Goal: Transaction & Acquisition: Purchase product/service

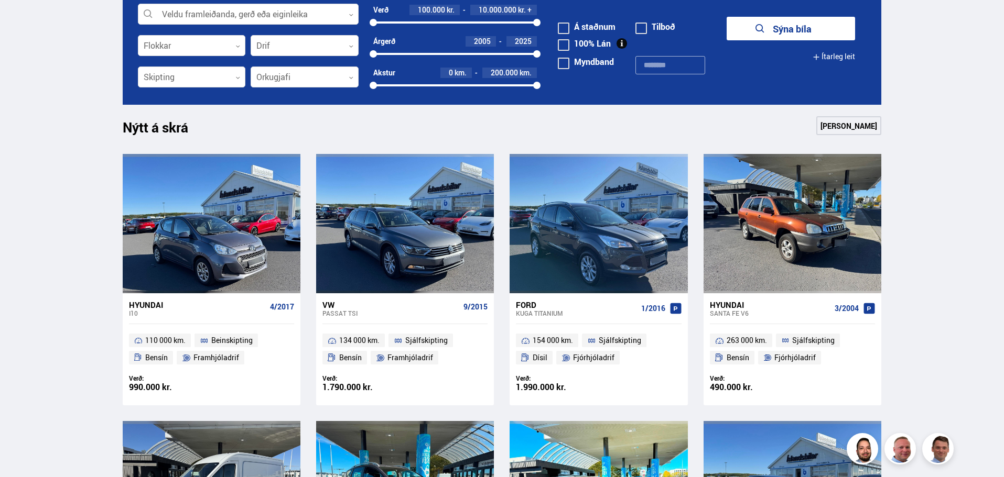
scroll to position [348, 0]
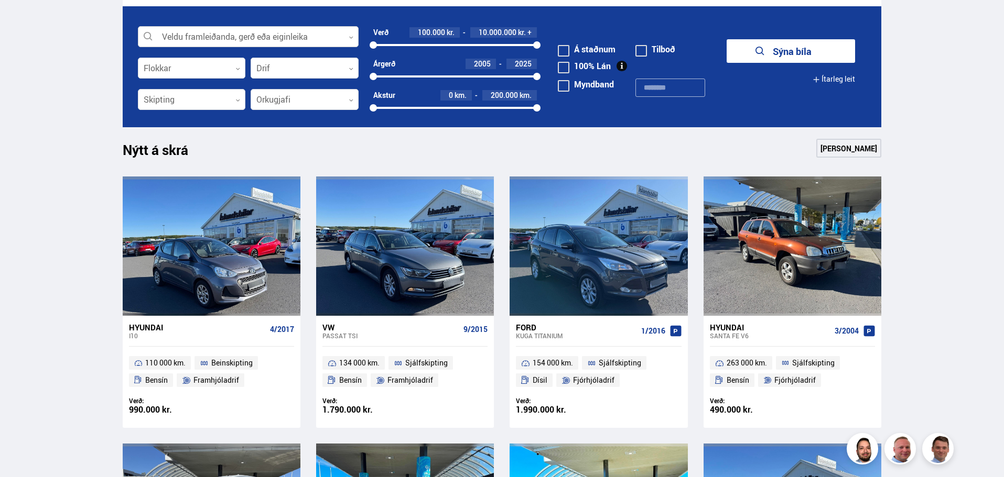
click at [218, 39] on div at bounding box center [248, 37] width 221 height 21
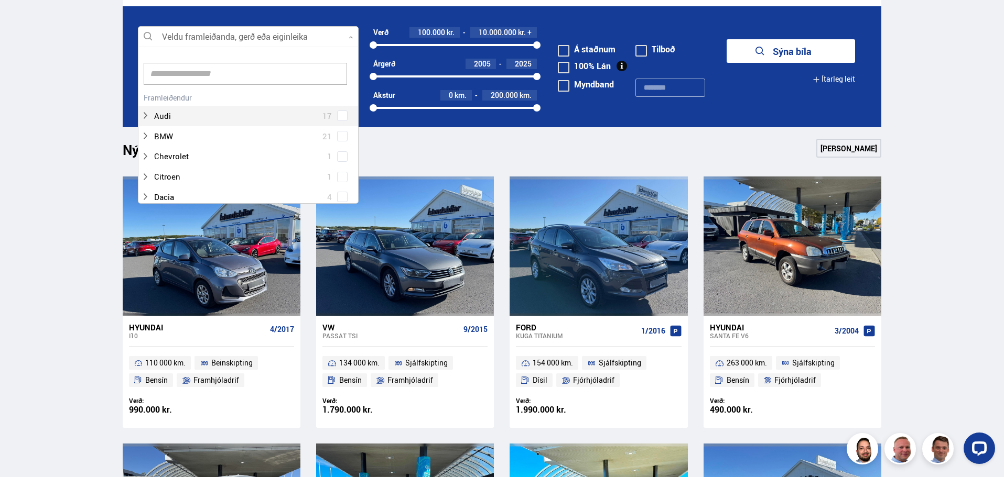
scroll to position [0, 0]
type input "***"
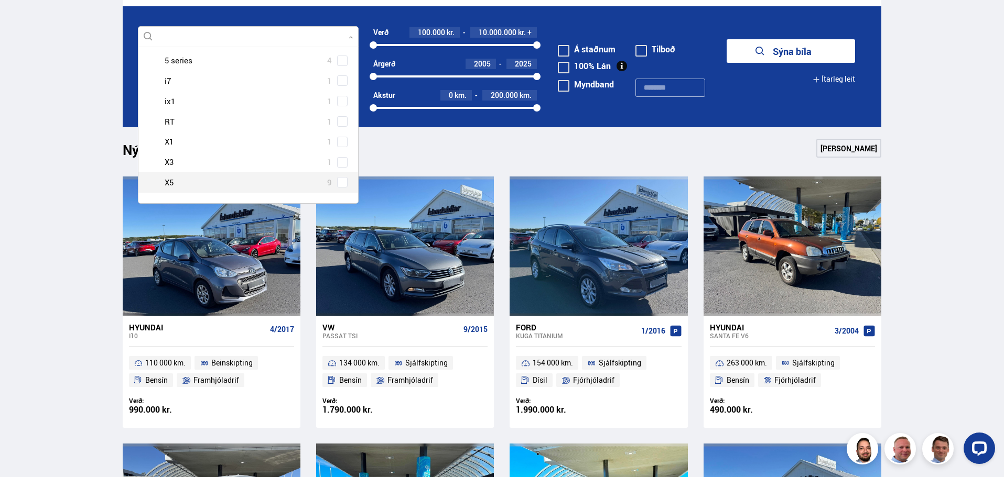
click at [340, 181] on span at bounding box center [342, 182] width 4 height 4
click at [768, 53] on button "Sýna 9 bíla" at bounding box center [790, 51] width 128 height 24
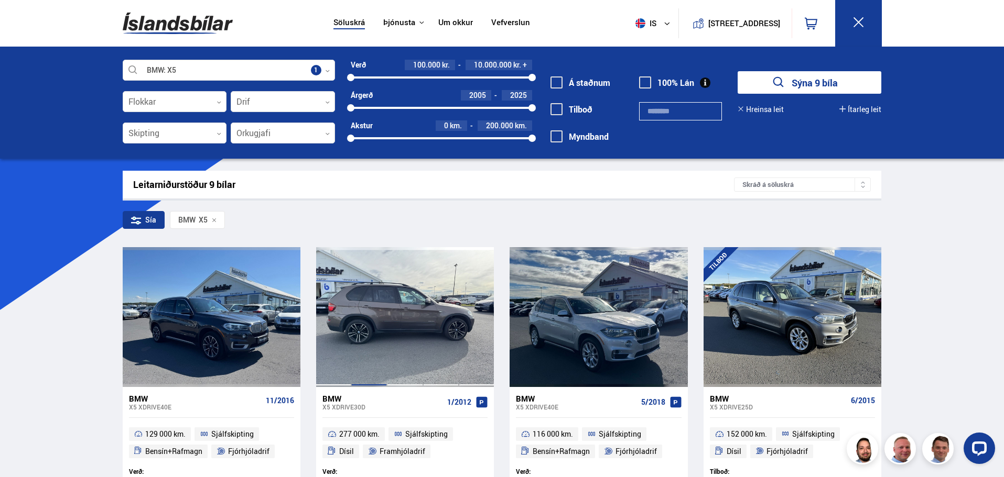
click at [384, 296] on div at bounding box center [369, 316] width 36 height 139
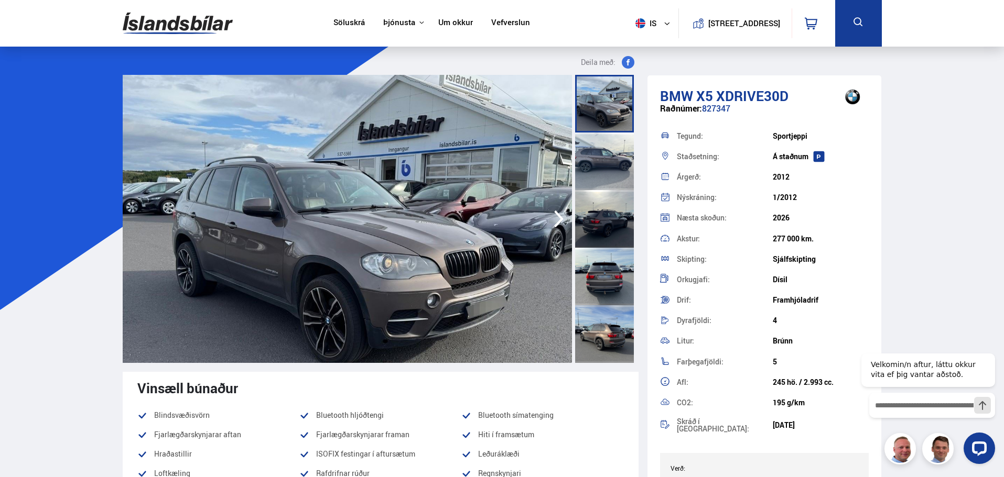
click at [196, 31] on img at bounding box center [178, 23] width 110 height 34
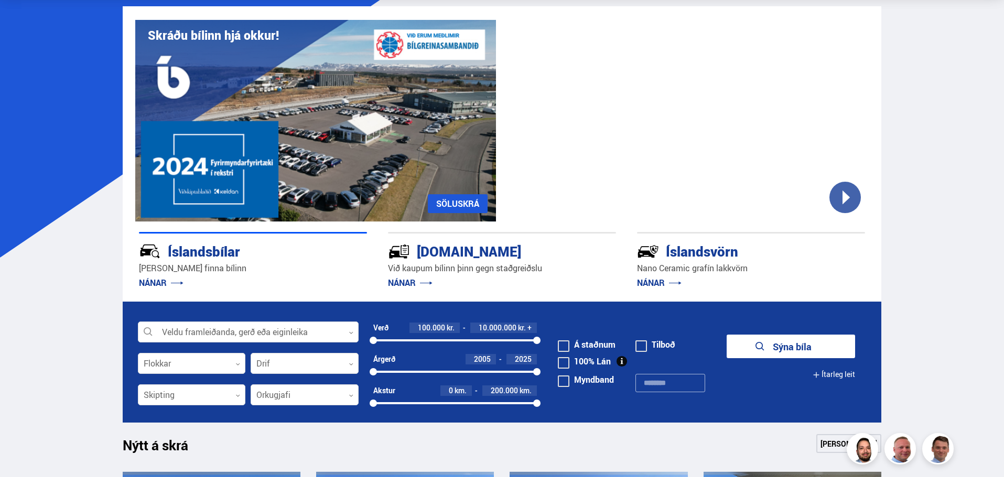
scroll to position [157, 0]
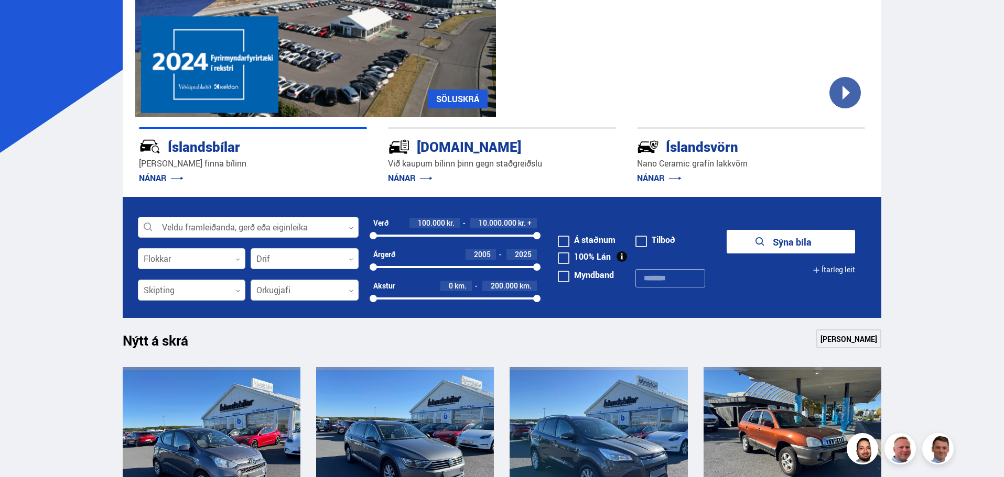
click at [229, 223] on div at bounding box center [248, 228] width 221 height 21
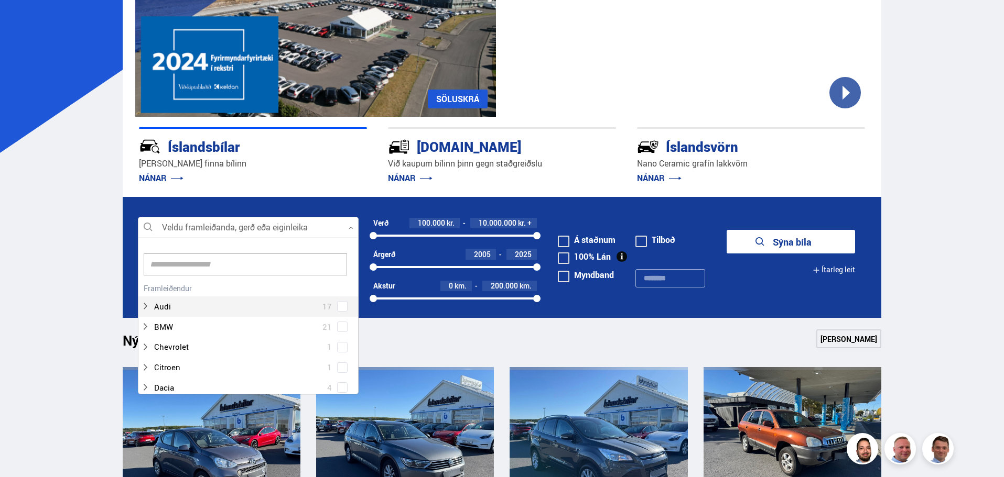
scroll to position [156, 218]
type input "****"
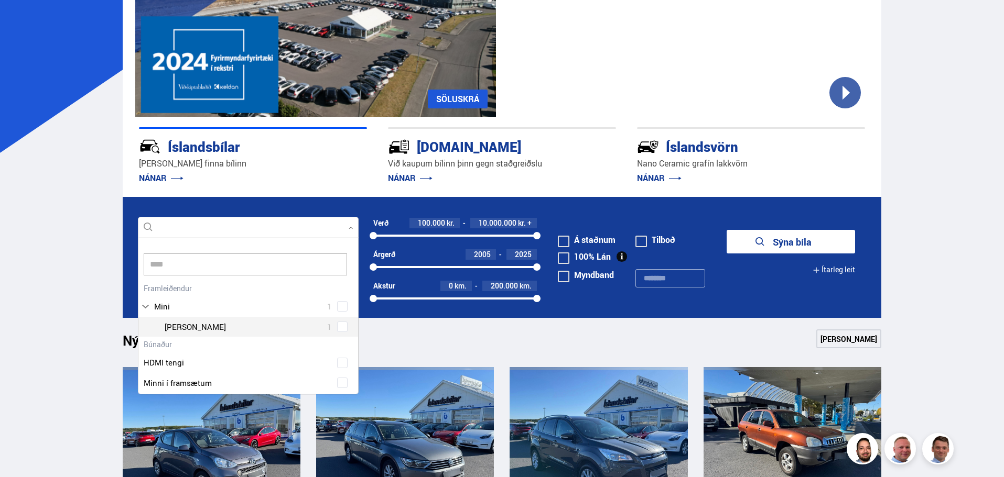
click at [336, 341] on div "HDMI tengi" at bounding box center [248, 355] width 220 height 36
click at [338, 333] on div at bounding box center [258, 327] width 193 height 15
click at [335, 329] on div "Mini 1 Mini [PERSON_NAME] 1" at bounding box center [248, 309] width 220 height 56
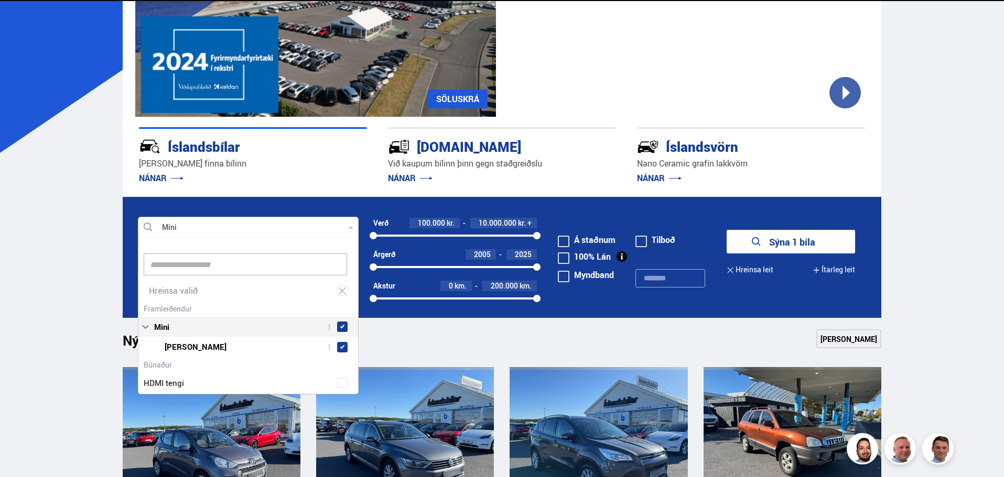
click at [764, 247] on button "Sýna 1 bíla" at bounding box center [790, 242] width 128 height 24
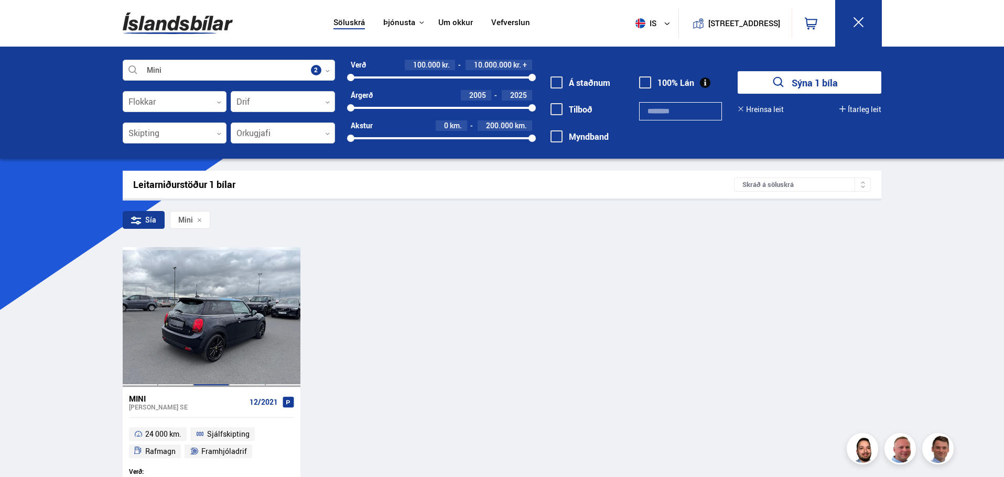
click at [225, 349] on div at bounding box center [211, 316] width 36 height 139
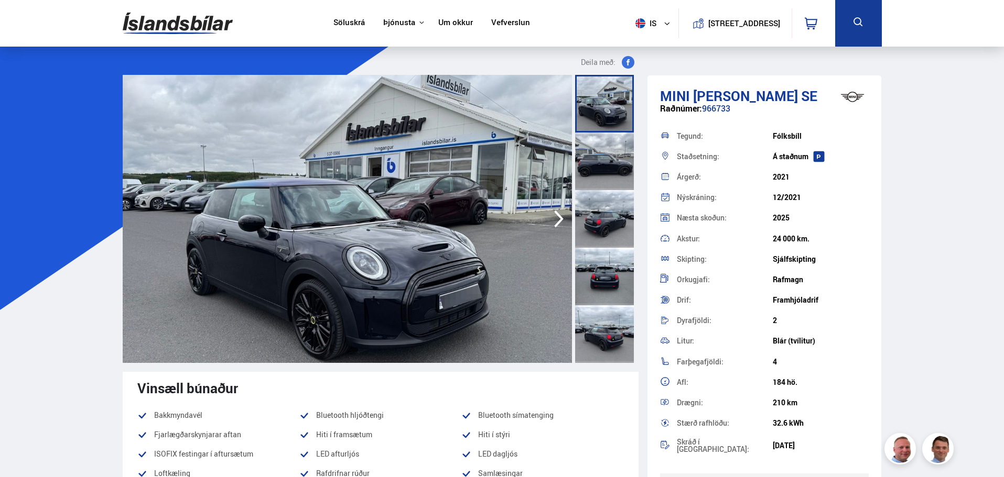
click at [144, 6] on div "Söluskrá Þjónusta Íslandsbílar Kaupumbila.is Íslandsvörn Leiðbeiningar Um okkur…" at bounding box center [502, 23] width 776 height 47
click at [150, 19] on img at bounding box center [178, 23] width 110 height 34
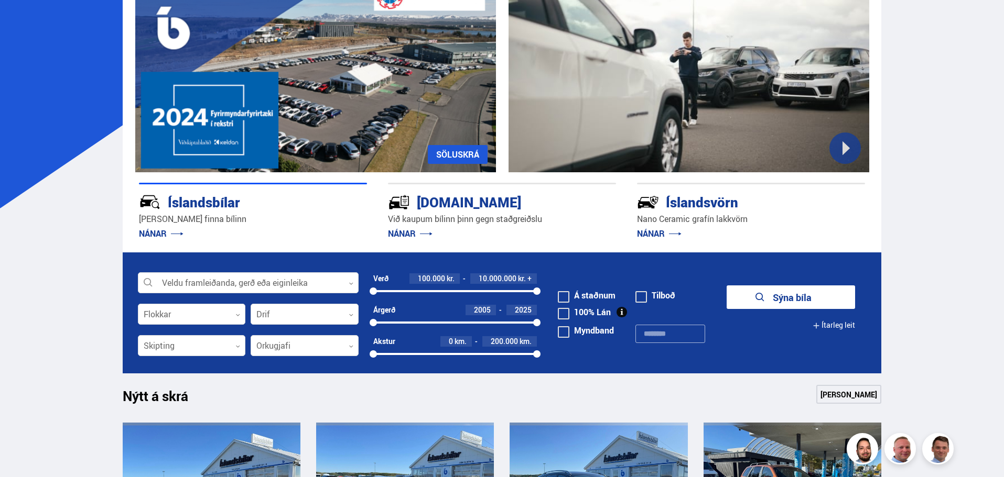
scroll to position [105, 0]
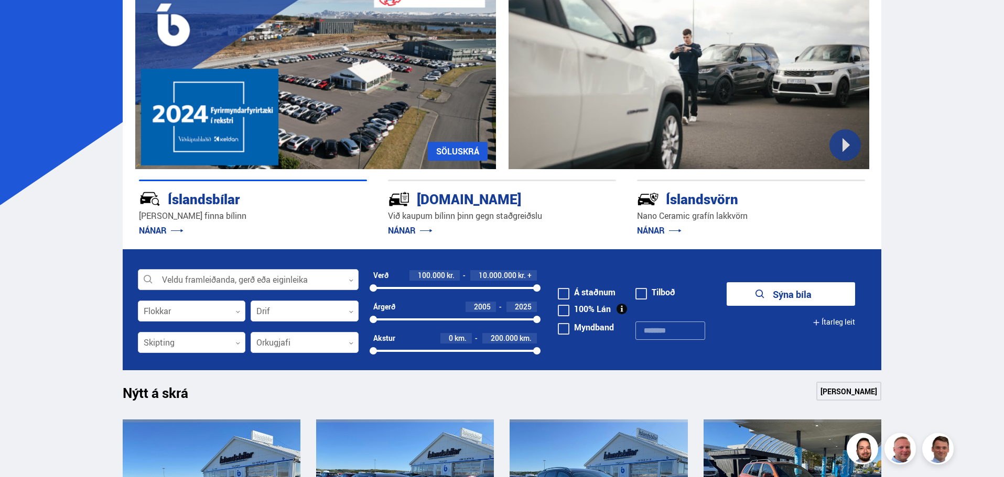
click at [276, 283] on div at bounding box center [248, 280] width 221 height 21
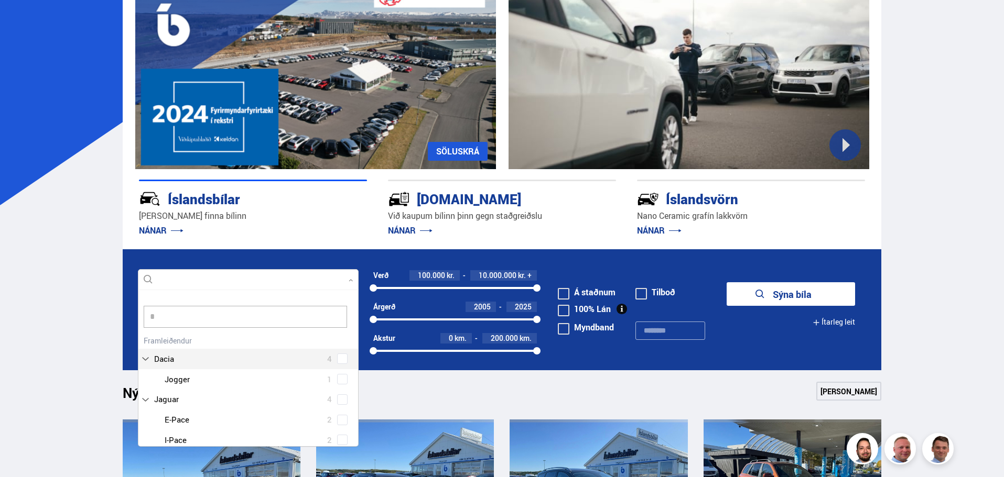
scroll to position [156, 218]
type input "***"
click at [213, 354] on div at bounding box center [258, 349] width 193 height 15
click at [336, 350] on div "Audi 17 BMW 21 Chevrolet 1 Citroen 1 Dacia 4 Ducati 1 Fiat 3 Ford 19 Hobby 1 Ho…" at bounding box center [248, 436] width 220 height 266
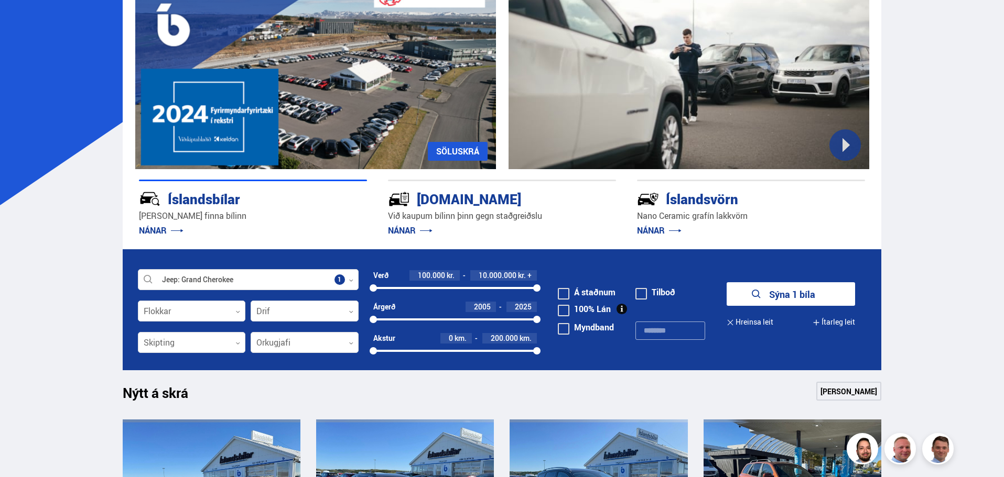
click at [770, 288] on button "Sýna 1 bíla" at bounding box center [790, 295] width 128 height 24
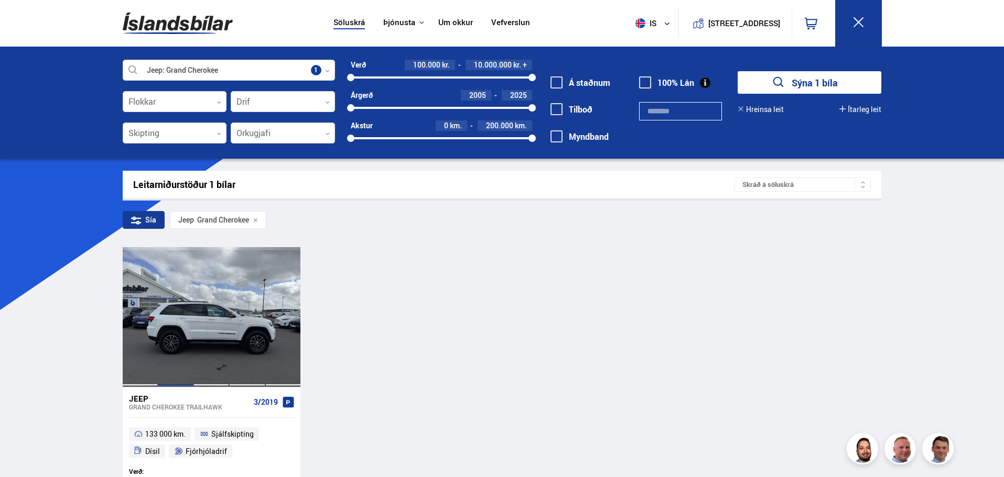
click at [180, 299] on div at bounding box center [176, 316] width 36 height 139
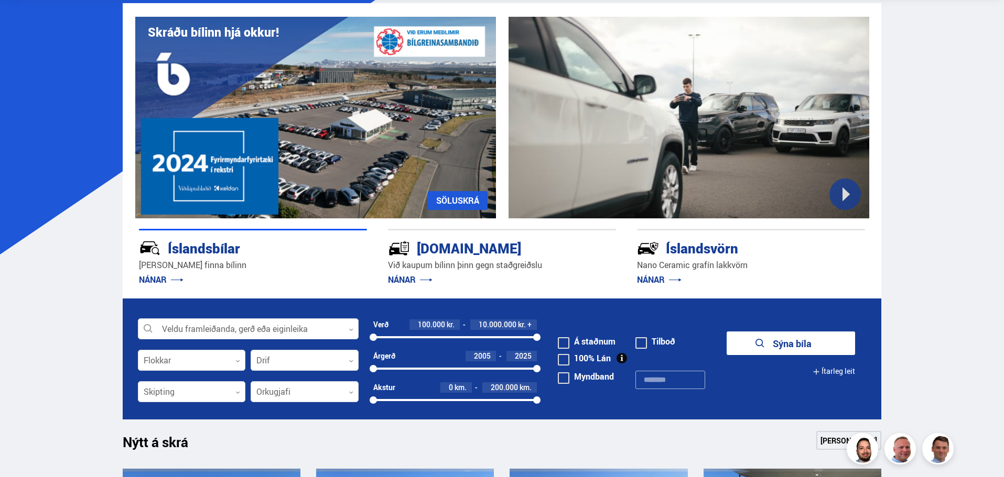
scroll to position [210, 0]
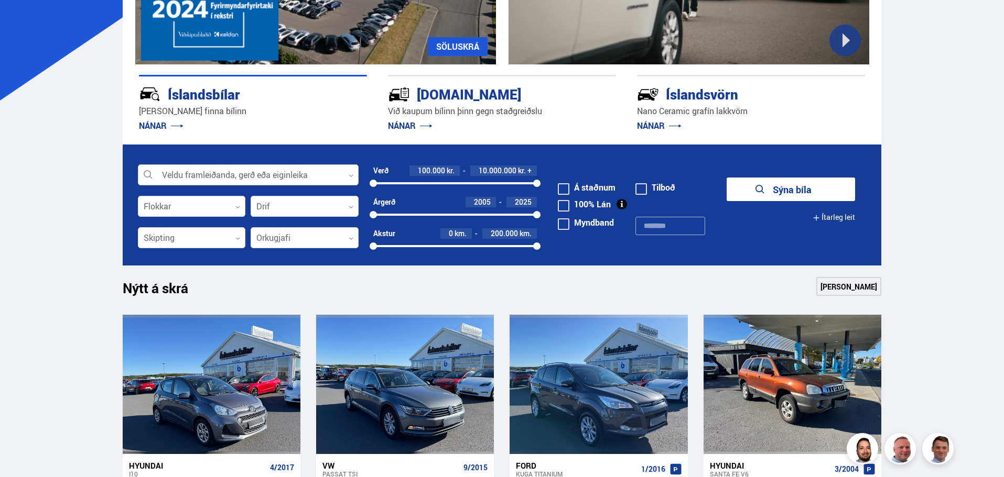
click at [189, 167] on div at bounding box center [248, 175] width 221 height 21
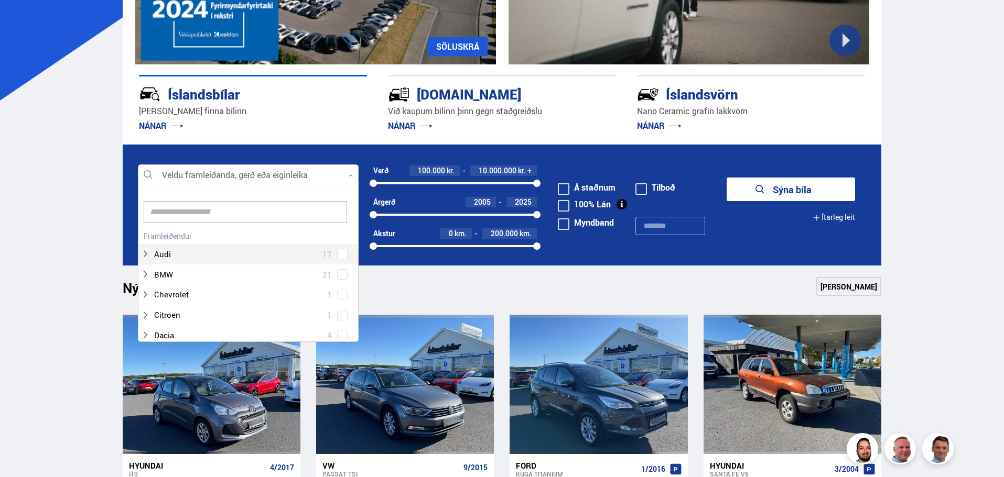
scroll to position [0, 0]
type input "****"
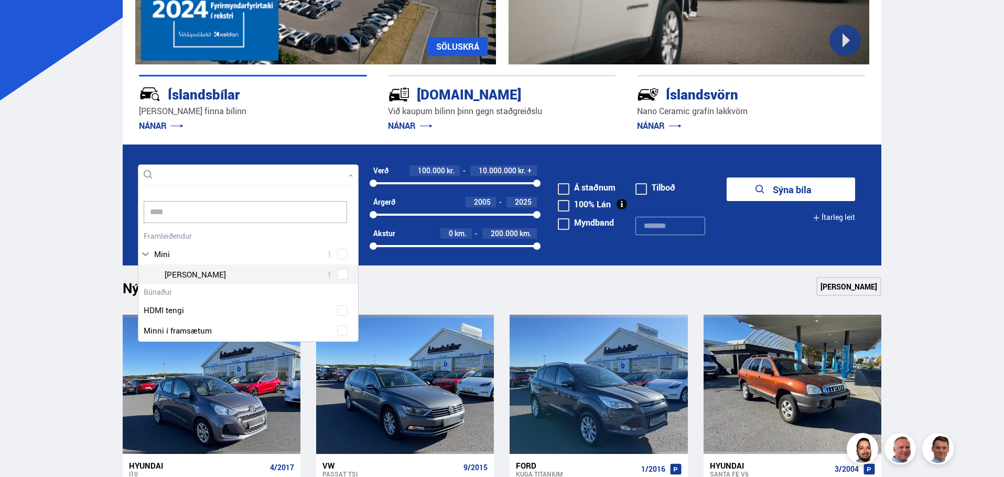
click at [337, 275] on div "Mini 1 Mini [PERSON_NAME] 1" at bounding box center [248, 257] width 220 height 56
click at [792, 193] on button "Sýna 1 bíla" at bounding box center [790, 190] width 128 height 24
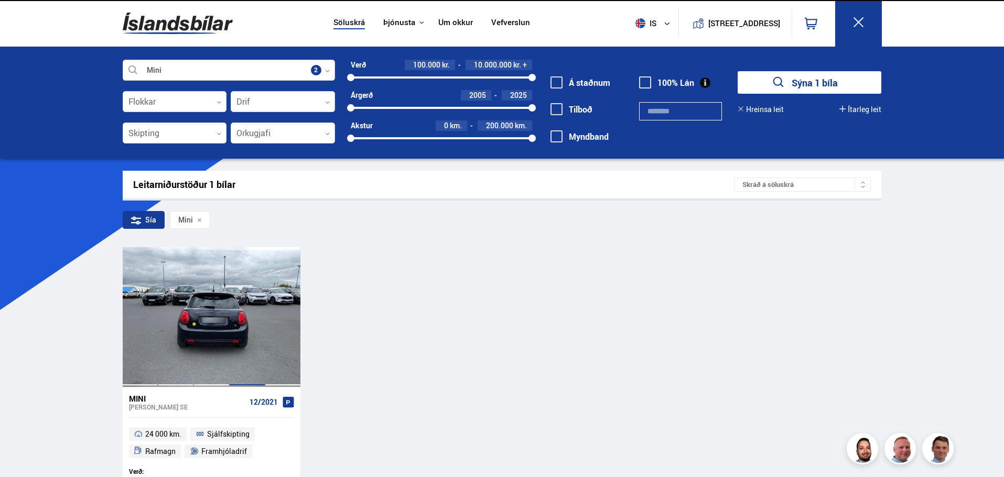
click at [255, 302] on div at bounding box center [247, 316] width 36 height 139
